Goal: Task Accomplishment & Management: Use online tool/utility

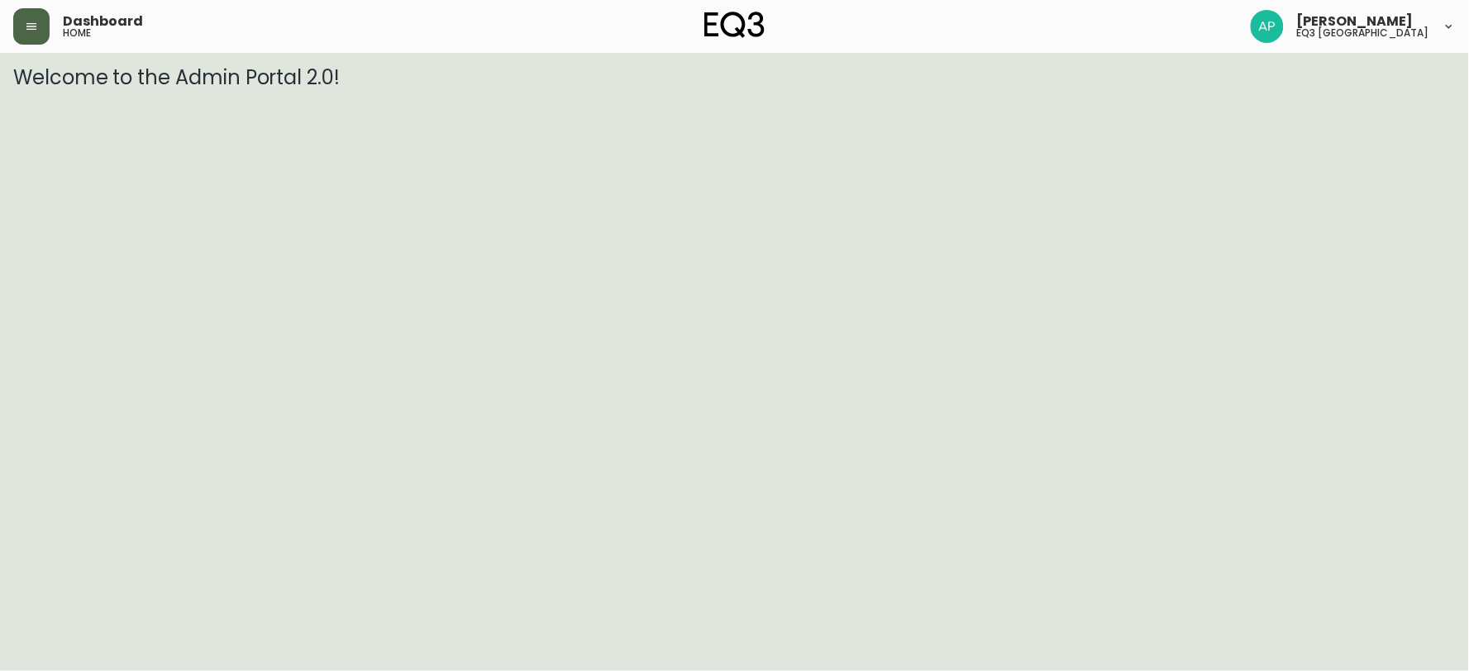
click at [28, 21] on icon "button" at bounding box center [31, 26] width 13 height 13
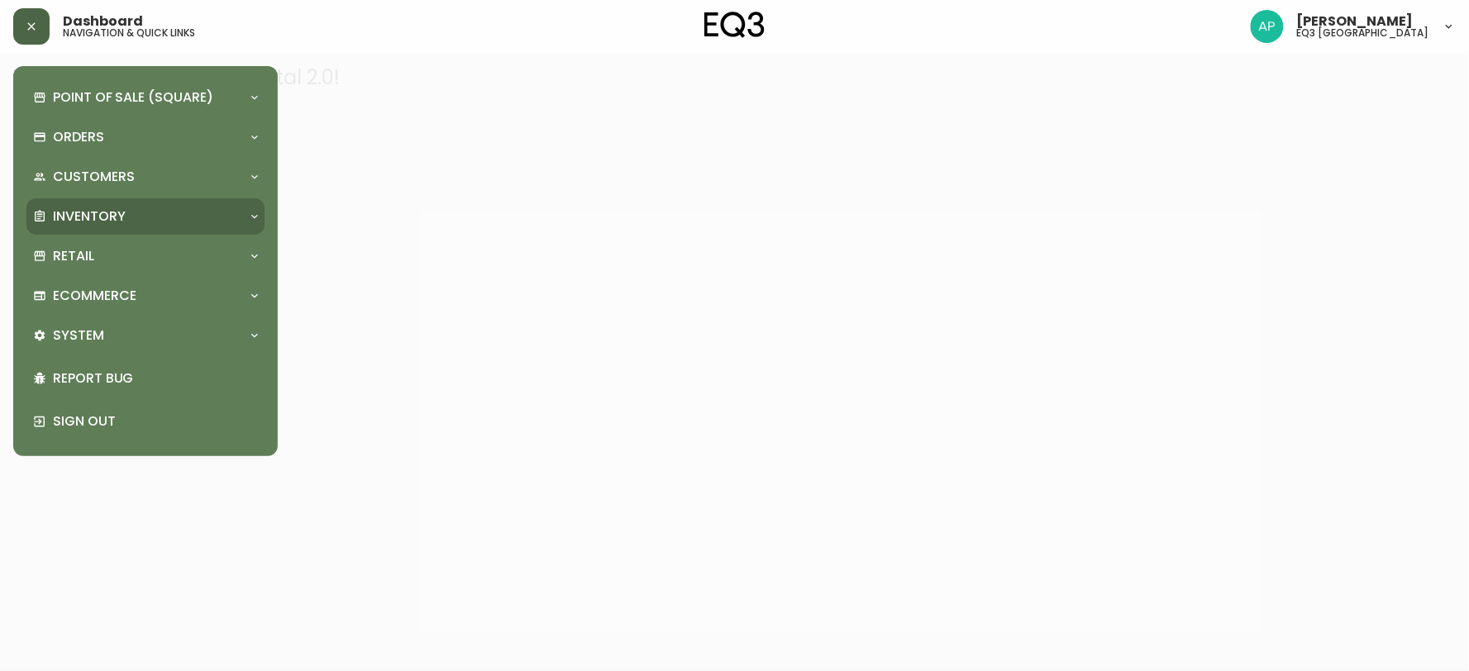
click at [59, 222] on p "Inventory" at bounding box center [89, 216] width 73 height 18
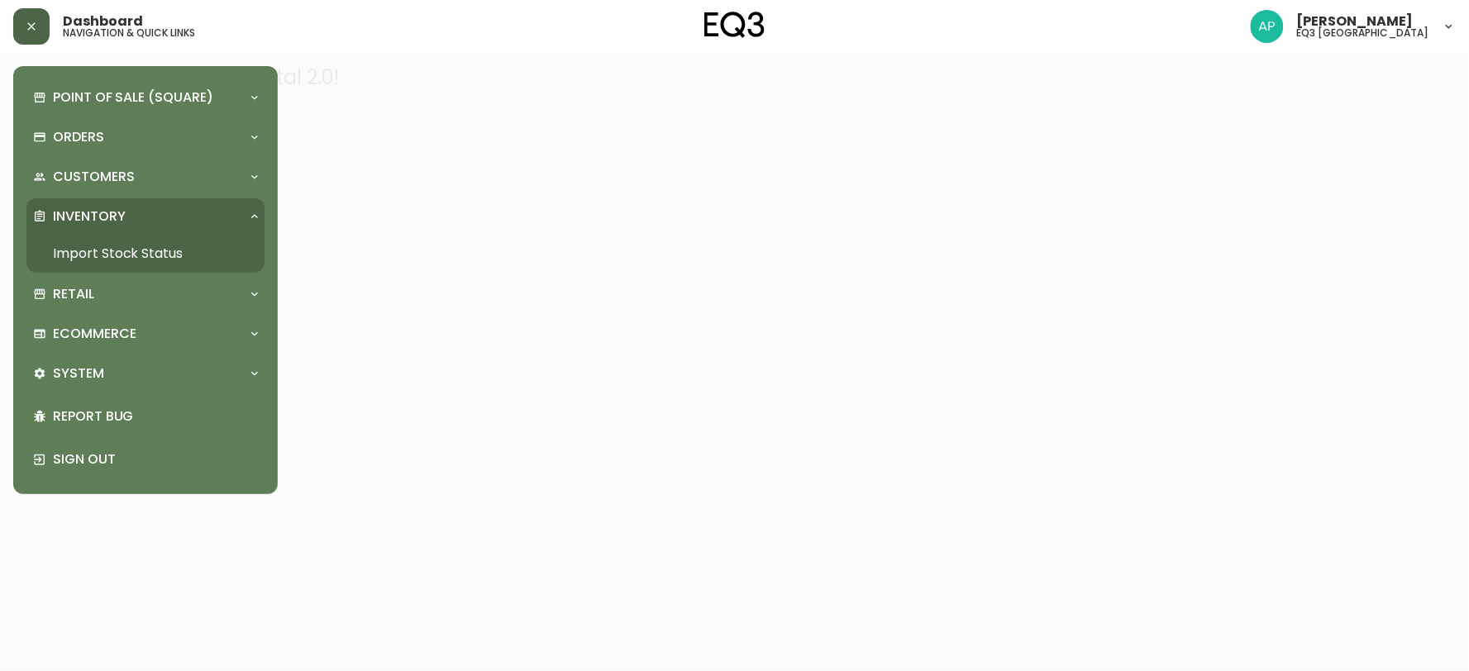
click at [64, 260] on link "Import Stock Status" at bounding box center [145, 254] width 238 height 38
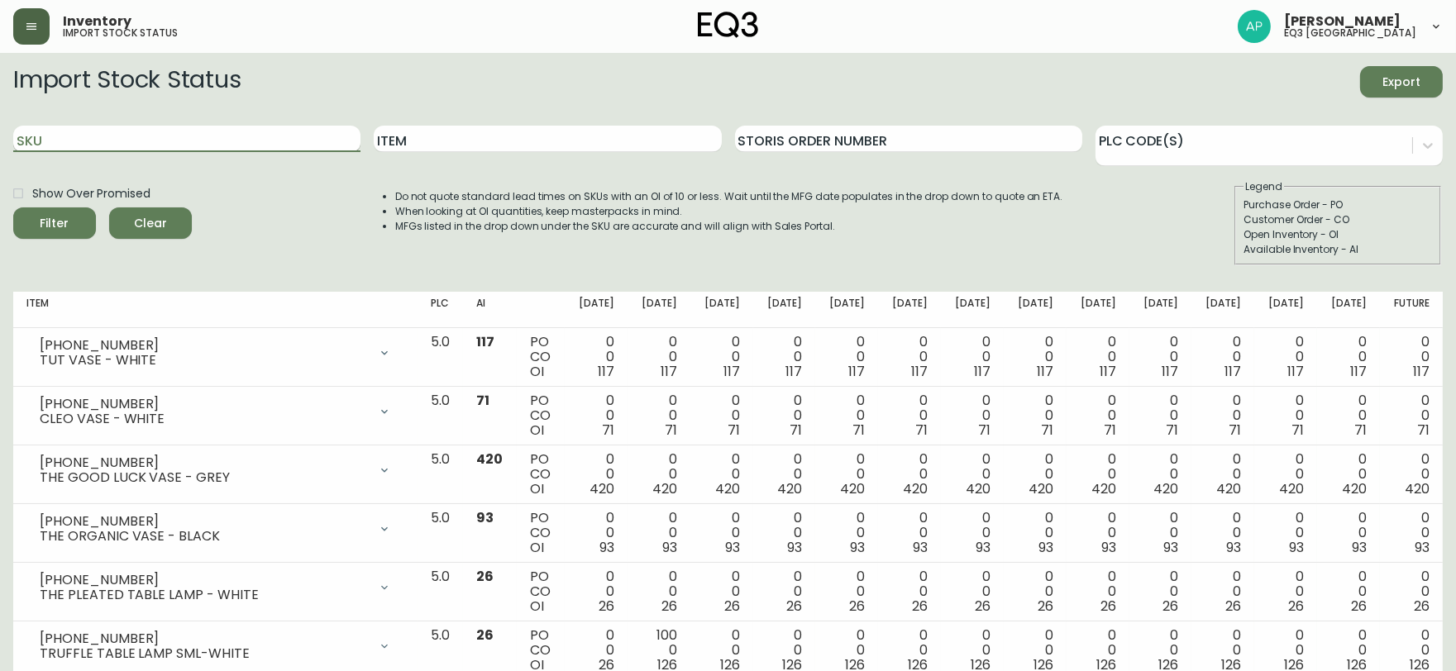
click at [191, 127] on input "SKU" at bounding box center [186, 139] width 347 height 26
paste input "3020-625-16-A"
click at [13, 207] on button "Filter" at bounding box center [54, 222] width 83 height 31
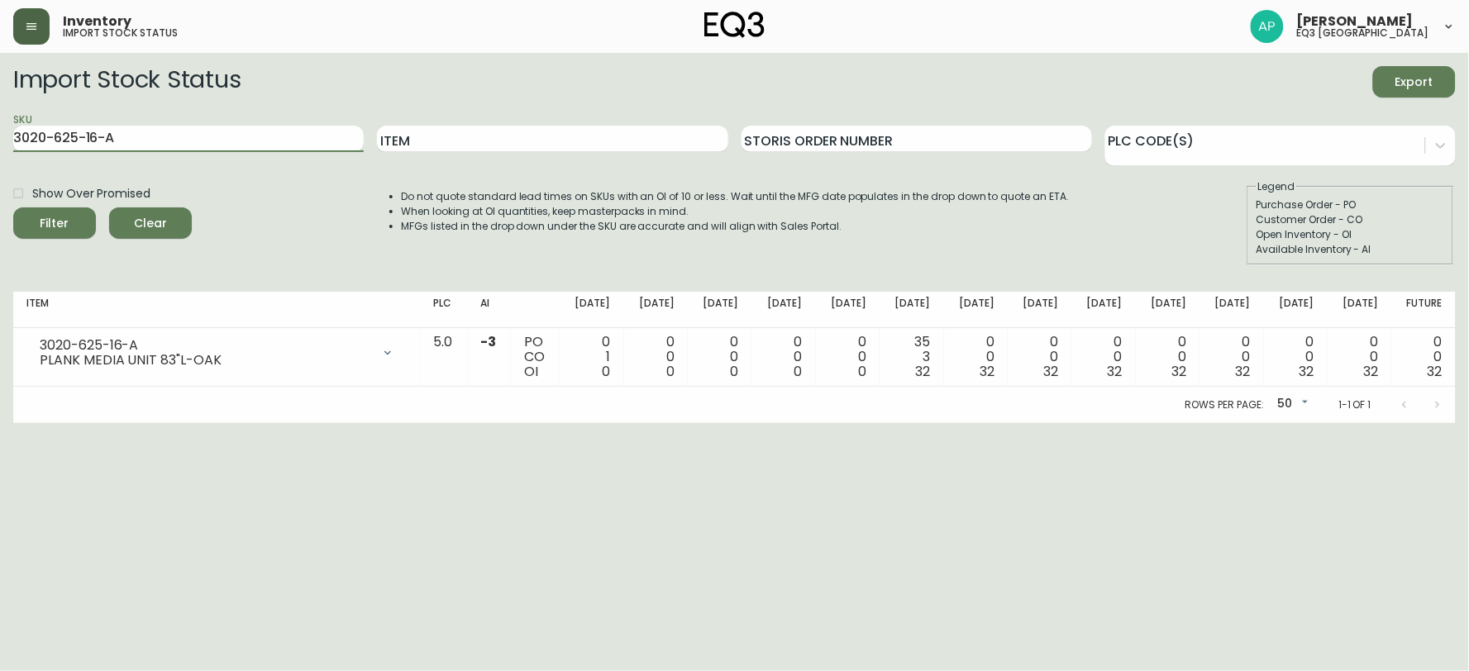
drag, startPoint x: 56, startPoint y: 130, endPoint x: 0, endPoint y: 133, distance: 56.3
click at [0, 133] on main "Import Stock Status Export SKU 3020-625-16-A Item Storis Order Number PLC Code(…" at bounding box center [734, 238] width 1469 height 370
paste input "30-16-B"
type input "3020-630-16-B"
click at [13, 207] on button "Filter" at bounding box center [54, 222] width 83 height 31
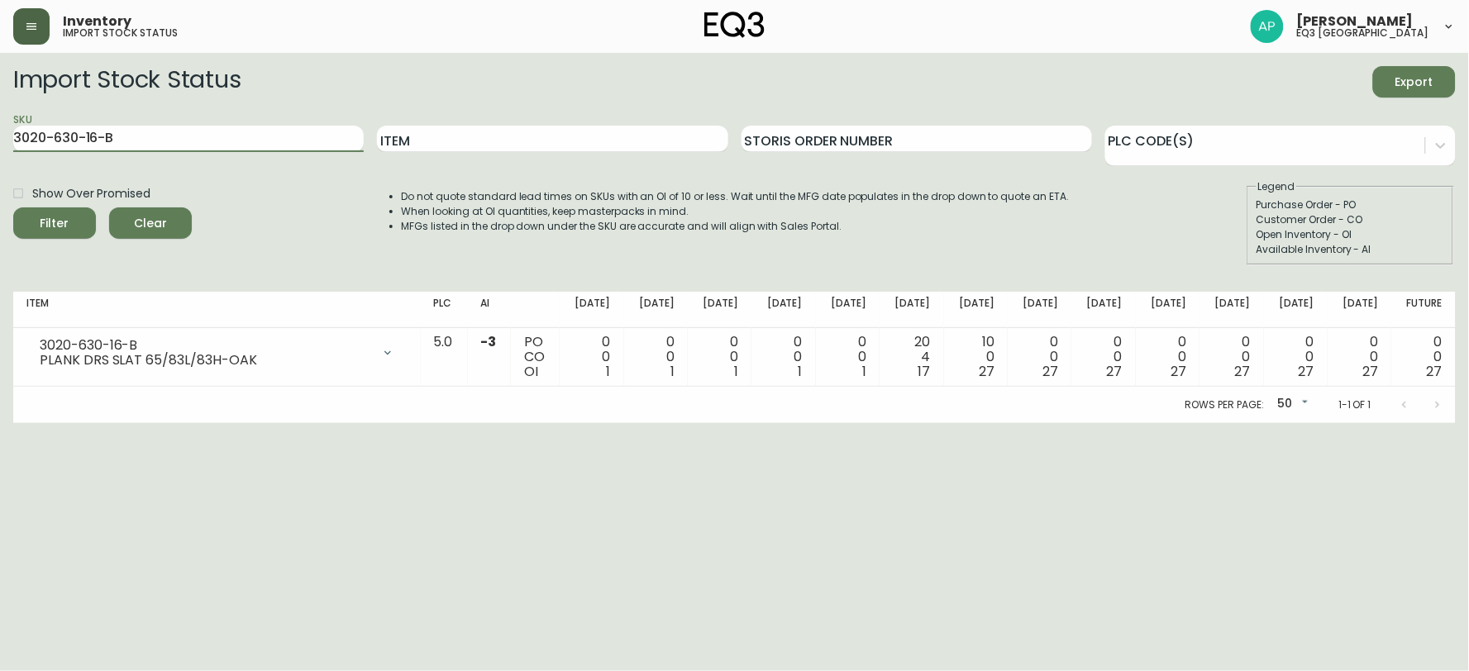
drag, startPoint x: 235, startPoint y: 138, endPoint x: 0, endPoint y: 141, distance: 234.8
click at [0, 141] on main "Import Stock Status Export SKU 3020-630-16-B Item Storis Order Number PLC Code(…" at bounding box center [734, 238] width 1469 height 370
click at [725, 38] on link at bounding box center [734, 27] width 61 height 31
